Goal: Task Accomplishment & Management: Use online tool/utility

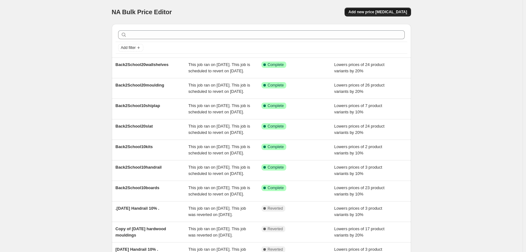
click at [383, 10] on span "Add new price [MEDICAL_DATA]" at bounding box center [378, 11] width 59 height 5
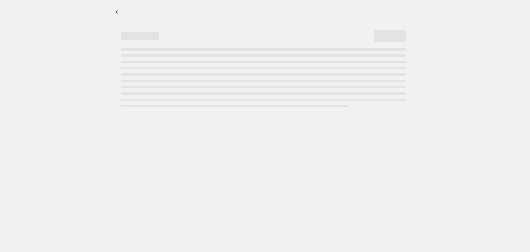
select select "percentage"
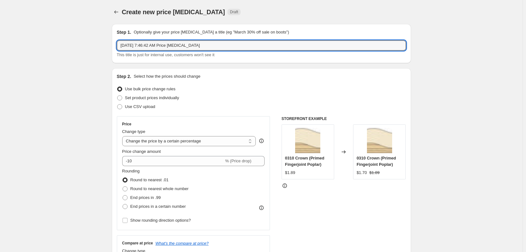
drag, startPoint x: 215, startPoint y: 45, endPoint x: 42, endPoint y: 47, distance: 173.4
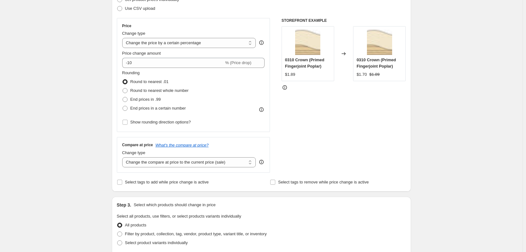
scroll to position [126, 0]
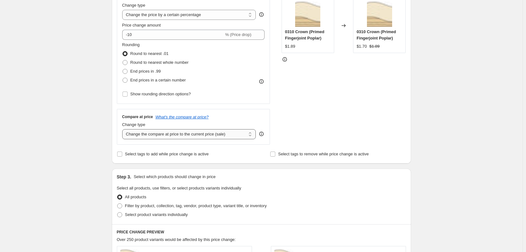
type input "additional boards back to school 10"
click at [210, 132] on select "Change the compare at price to the current price (sale) Change the compare at p…" at bounding box center [189, 134] width 134 height 10
select select "no_change"
click at [124, 129] on select "Change the compare at price to the current price (sale) Change the compare at p…" at bounding box center [189, 134] width 134 height 10
click at [310, 129] on div "STOREFRONT EXAMPLE 0310 Crown (Primed Fingerjoint Poplar) $1.89 Changed to 0310…" at bounding box center [344, 67] width 125 height 154
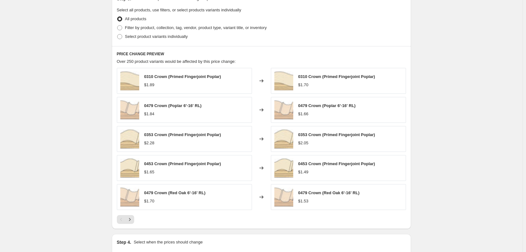
scroll to position [284, 0]
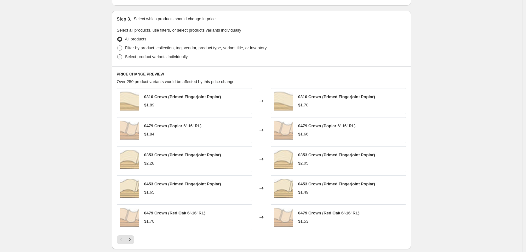
click at [121, 58] on span at bounding box center [119, 56] width 5 height 5
click at [118, 55] on input "Select product variants individually" at bounding box center [117, 54] width 0 height 0
radio input "true"
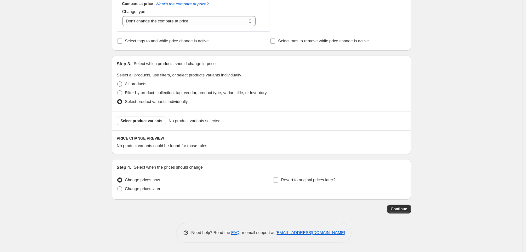
scroll to position [239, 0]
click at [146, 120] on span "Select product variants" at bounding box center [142, 120] width 42 height 5
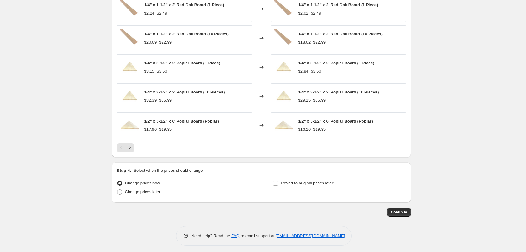
scroll to position [398, 0]
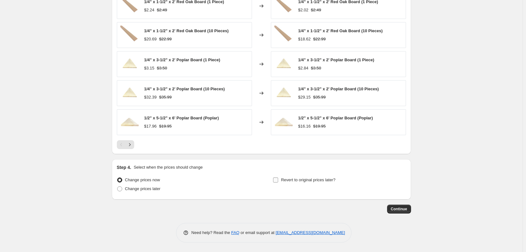
click at [275, 179] on input "Revert to original prices later?" at bounding box center [275, 179] width 5 height 5
checkbox input "true"
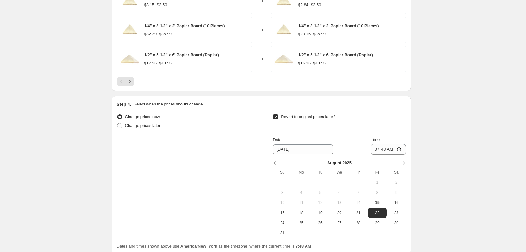
scroll to position [461, 0]
click at [404, 165] on icon "Show next month, September 2025" at bounding box center [403, 162] width 6 height 6
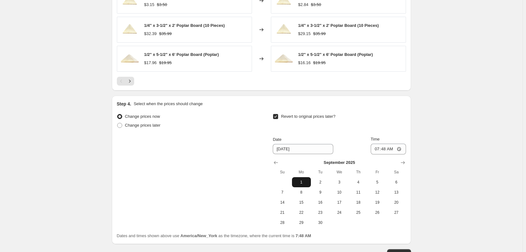
click at [304, 183] on span "1" at bounding box center [302, 181] width 14 height 5
type input "[DATE]"
click at [378, 149] on input "07:48" at bounding box center [388, 148] width 35 height 11
type input "23:59"
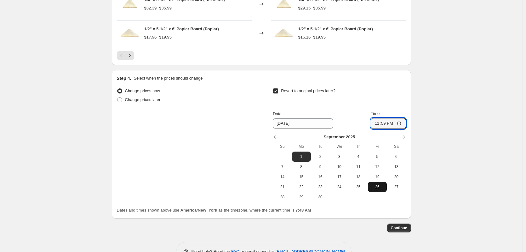
scroll to position [506, 0]
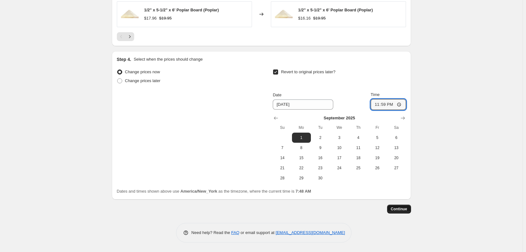
click at [392, 209] on button "Continue" at bounding box center [399, 208] width 24 height 9
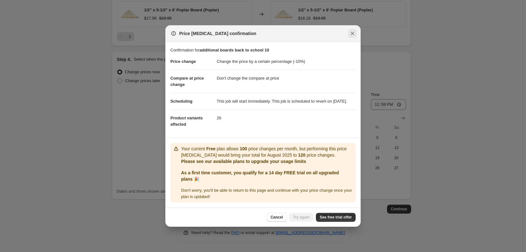
click at [352, 32] on icon "Close" at bounding box center [353, 33] width 6 height 6
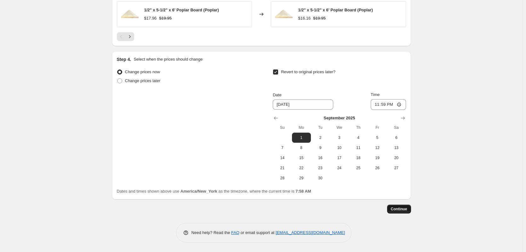
click at [394, 208] on span "Continue" at bounding box center [399, 208] width 16 height 5
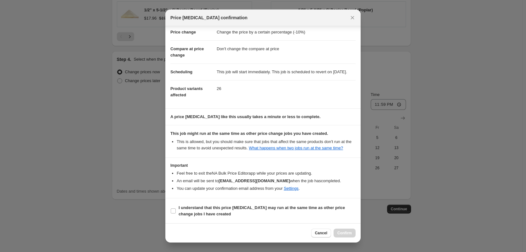
scroll to position [20, 0]
click at [208, 210] on b "I understand that this price [MEDICAL_DATA] may run at the same time as other p…" at bounding box center [262, 210] width 166 height 11
click at [176, 210] on input "I understand that this price [MEDICAL_DATA] may run at the same time as other p…" at bounding box center [173, 210] width 5 height 5
checkbox input "true"
click at [347, 232] on span "Confirm" at bounding box center [345, 232] width 14 height 5
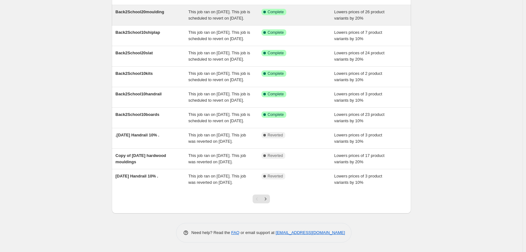
scroll to position [117, 0]
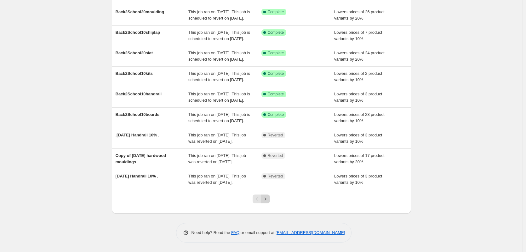
click at [269, 198] on icon "Next" at bounding box center [266, 198] width 6 height 6
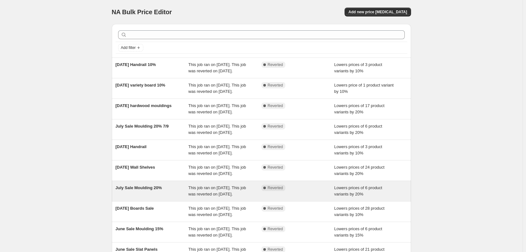
scroll to position [73, 0]
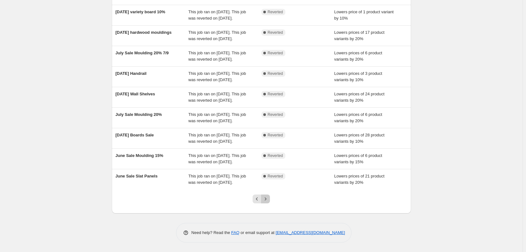
click at [266, 195] on button "Next" at bounding box center [265, 198] width 9 height 9
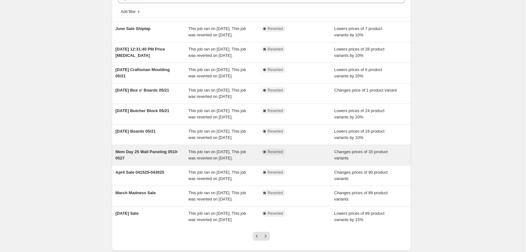
scroll to position [86, 0]
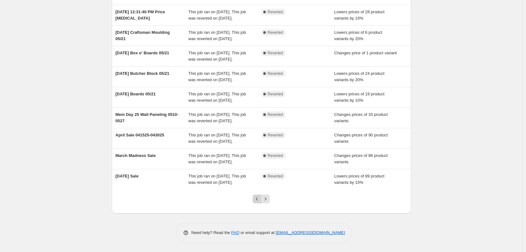
click at [257, 198] on icon "Previous" at bounding box center [257, 198] width 6 height 6
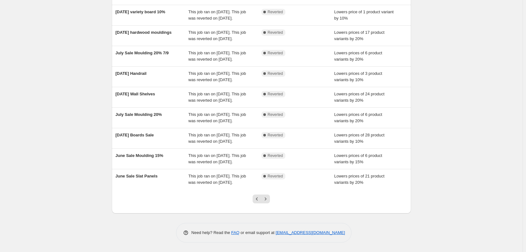
scroll to position [0, 0]
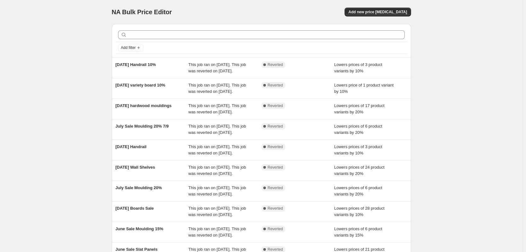
click at [257, 198] on div "July Sale Moulding 20% This job ran on July 9, 2025. This job was reverted on J…" at bounding box center [261, 191] width 299 height 20
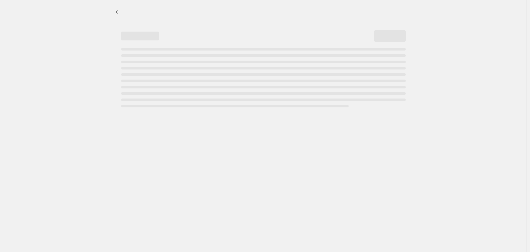
select select "percentage"
select select "no_change"
select select "collection"
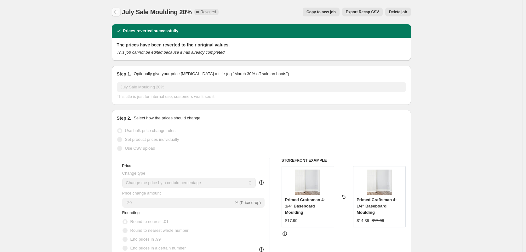
click at [114, 12] on icon "Price change jobs" at bounding box center [116, 12] width 6 height 6
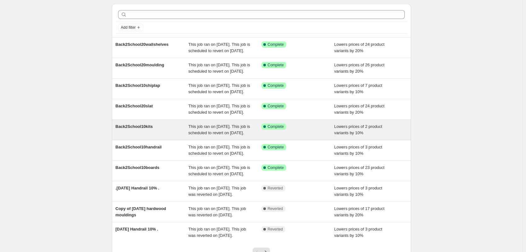
scroll to position [32, 0]
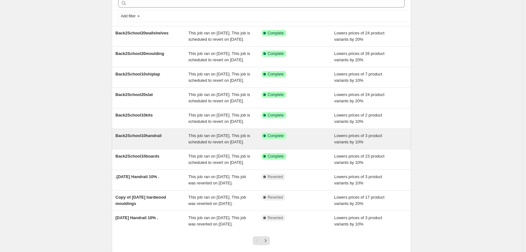
click at [194, 144] on span "This job ran on [DATE]. This job is scheduled to revert on [DATE]." at bounding box center [219, 138] width 62 height 11
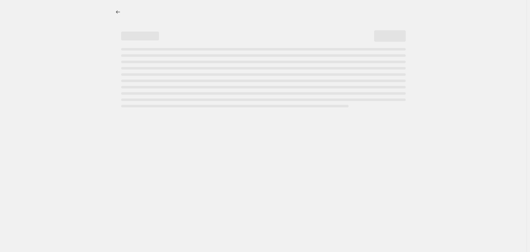
select select "percentage"
select select "no_change"
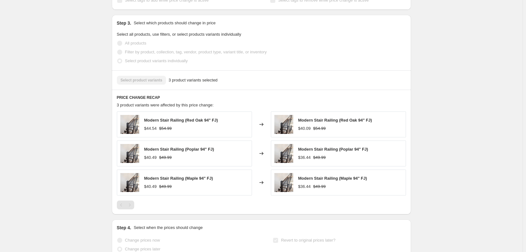
scroll to position [347, 0]
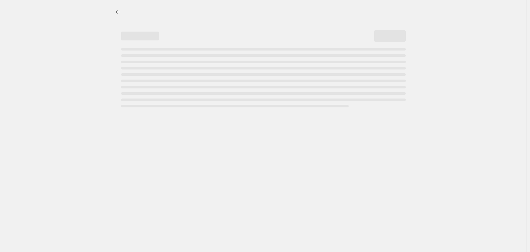
select select "percentage"
select select "no_change"
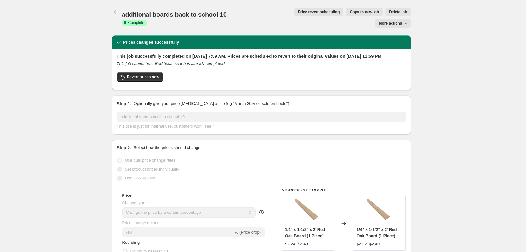
click at [346, 15] on button "Copy to new job" at bounding box center [364, 12] width 37 height 9
select select "percentage"
select select "no_change"
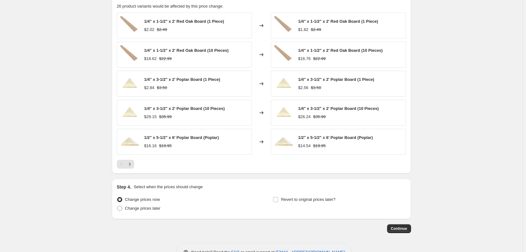
scroll to position [284, 0]
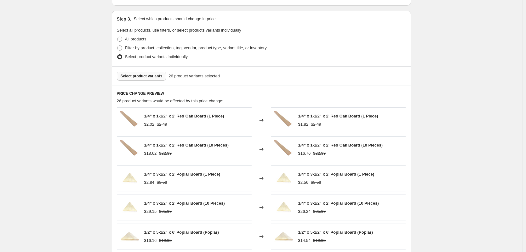
click at [149, 77] on span "Select product variants" at bounding box center [142, 75] width 42 height 5
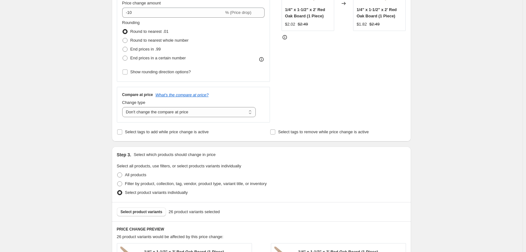
scroll to position [0, 0]
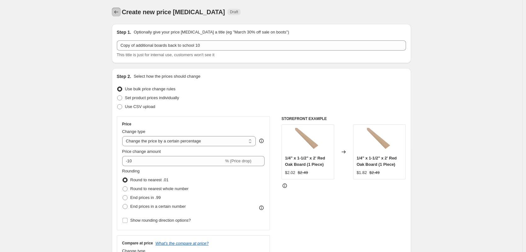
click at [118, 10] on icon "Price change jobs" at bounding box center [116, 12] width 6 height 6
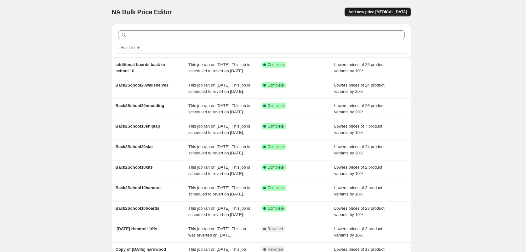
click at [379, 14] on span "Add new price [MEDICAL_DATA]" at bounding box center [378, 11] width 59 height 5
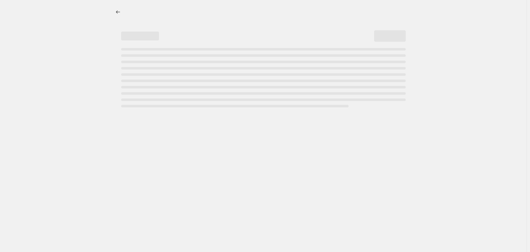
select select "percentage"
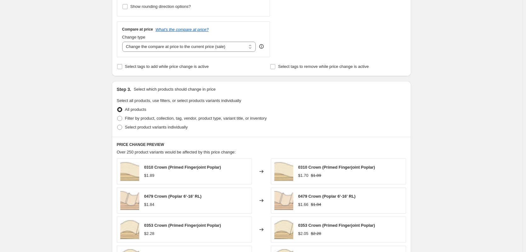
scroll to position [221, 0]
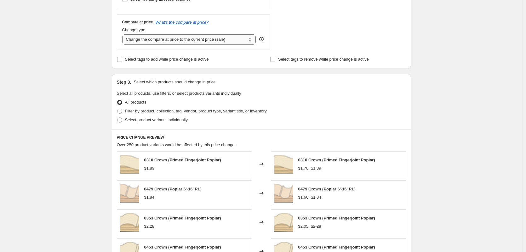
click at [193, 36] on select "Change the compare at price to the current price (sale) Change the compare at p…" at bounding box center [189, 39] width 134 height 10
select select "no_change"
click at [124, 34] on select "Change the compare at price to the current price (sale) Change the compare at p…" at bounding box center [189, 39] width 134 height 10
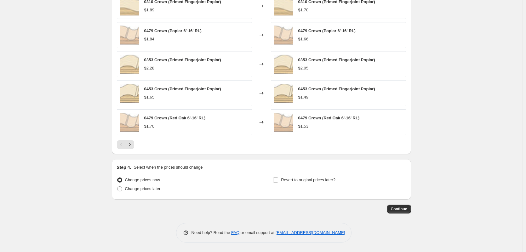
scroll to position [284, 0]
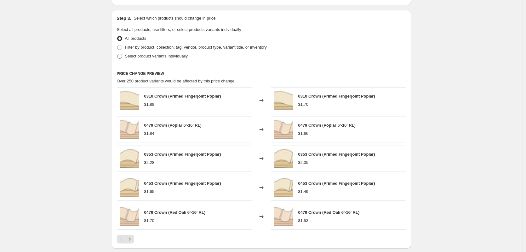
click at [139, 54] on span "Select product variants individually" at bounding box center [156, 56] width 63 height 5
click at [118, 54] on input "Select product variants individually" at bounding box center [117, 54] width 0 height 0
radio input "true"
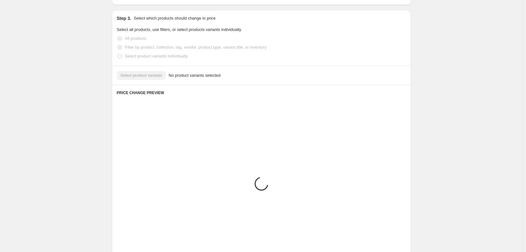
scroll to position [239, 0]
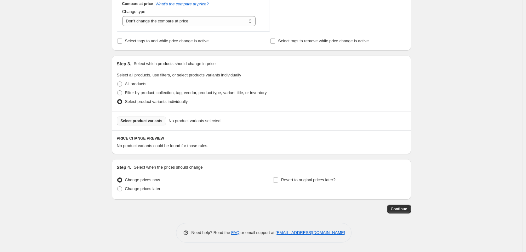
click at [139, 121] on span "Select product variants" at bounding box center [142, 120] width 42 height 5
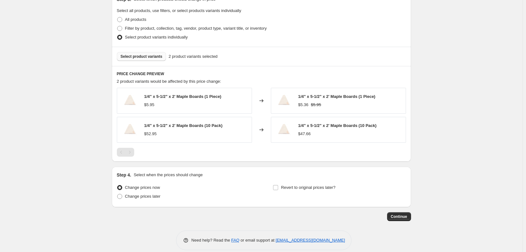
scroll to position [311, 0]
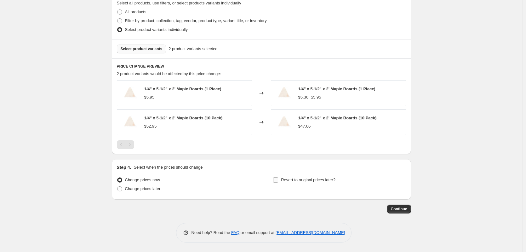
click at [281, 178] on label "Revert to original prices later?" at bounding box center [304, 179] width 63 height 9
click at [278, 178] on input "Revert to original prices later?" at bounding box center [275, 179] width 5 height 5
checkbox input "true"
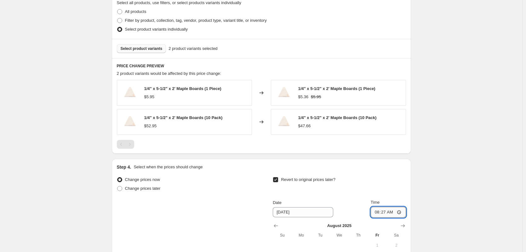
click at [383, 213] on input "08:27" at bounding box center [388, 211] width 35 height 11
click at [378, 212] on input "08:27" at bounding box center [388, 211] width 35 height 11
type input "23:59"
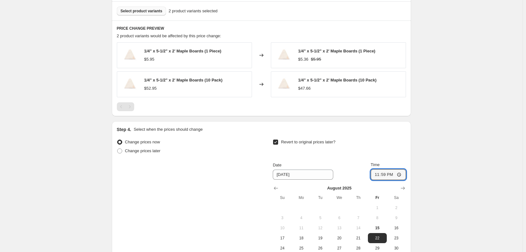
scroll to position [429, 0]
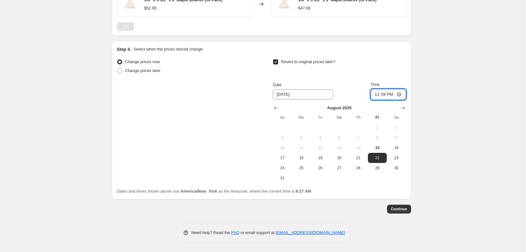
click at [404, 107] on icon "Show next month, September 2025" at bounding box center [403, 108] width 6 height 6
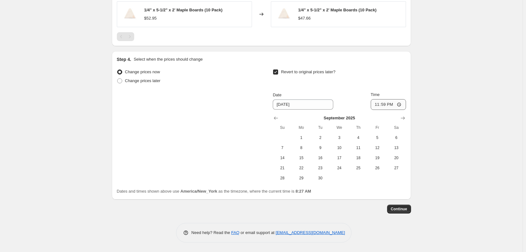
scroll to position [419, 0]
click at [305, 136] on span "1" at bounding box center [302, 137] width 14 height 5
type input "[DATE]"
click at [395, 211] on span "Continue" at bounding box center [399, 208] width 16 height 5
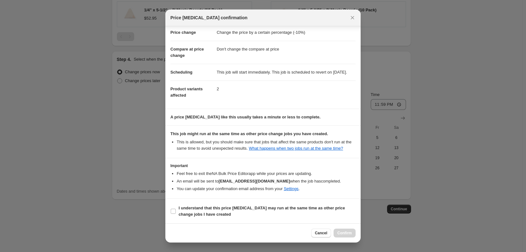
scroll to position [20, 0]
click at [225, 208] on b "I understand that this price [MEDICAL_DATA] may run at the same time as other p…" at bounding box center [262, 210] width 166 height 11
click at [176, 208] on input "I understand that this price [MEDICAL_DATA] may run at the same time as other p…" at bounding box center [173, 210] width 5 height 5
checkbox input "true"
click at [351, 236] on button "Confirm" at bounding box center [345, 232] width 22 height 9
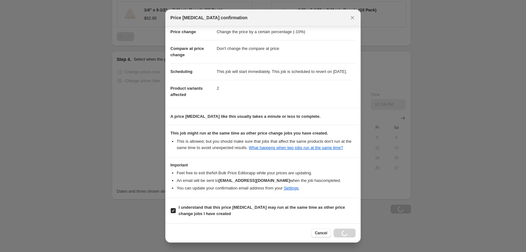
scroll to position [419, 0]
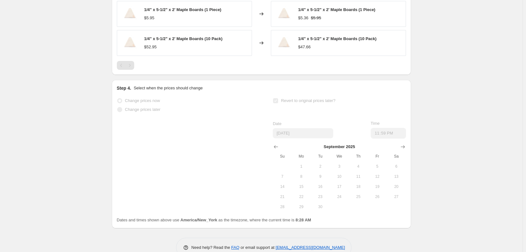
select select "percentage"
select select "no_change"
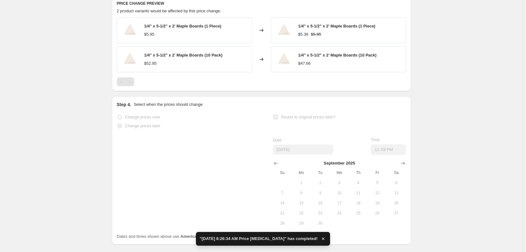
scroll to position [0, 0]
